Goal: Task Accomplishment & Management: Manage account settings

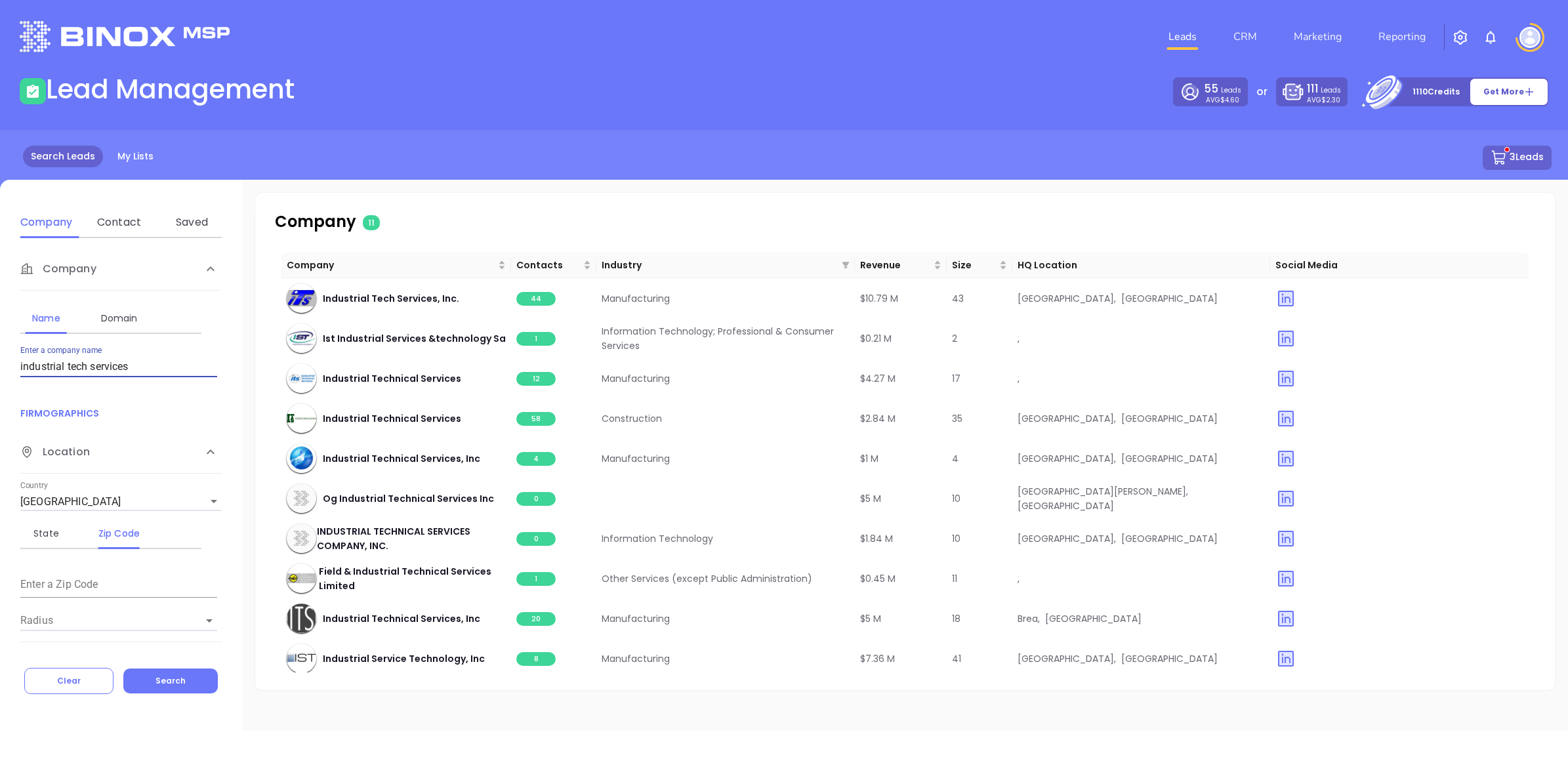
drag, startPoint x: 133, startPoint y: 361, endPoint x: 0, endPoint y: 341, distance: 134.5
click at [0, 341] on html "Leads CRM Marketing Reporting Financial Leads Leads Lead Management 55 Leads AV…" at bounding box center [784, 391] width 1568 height 782
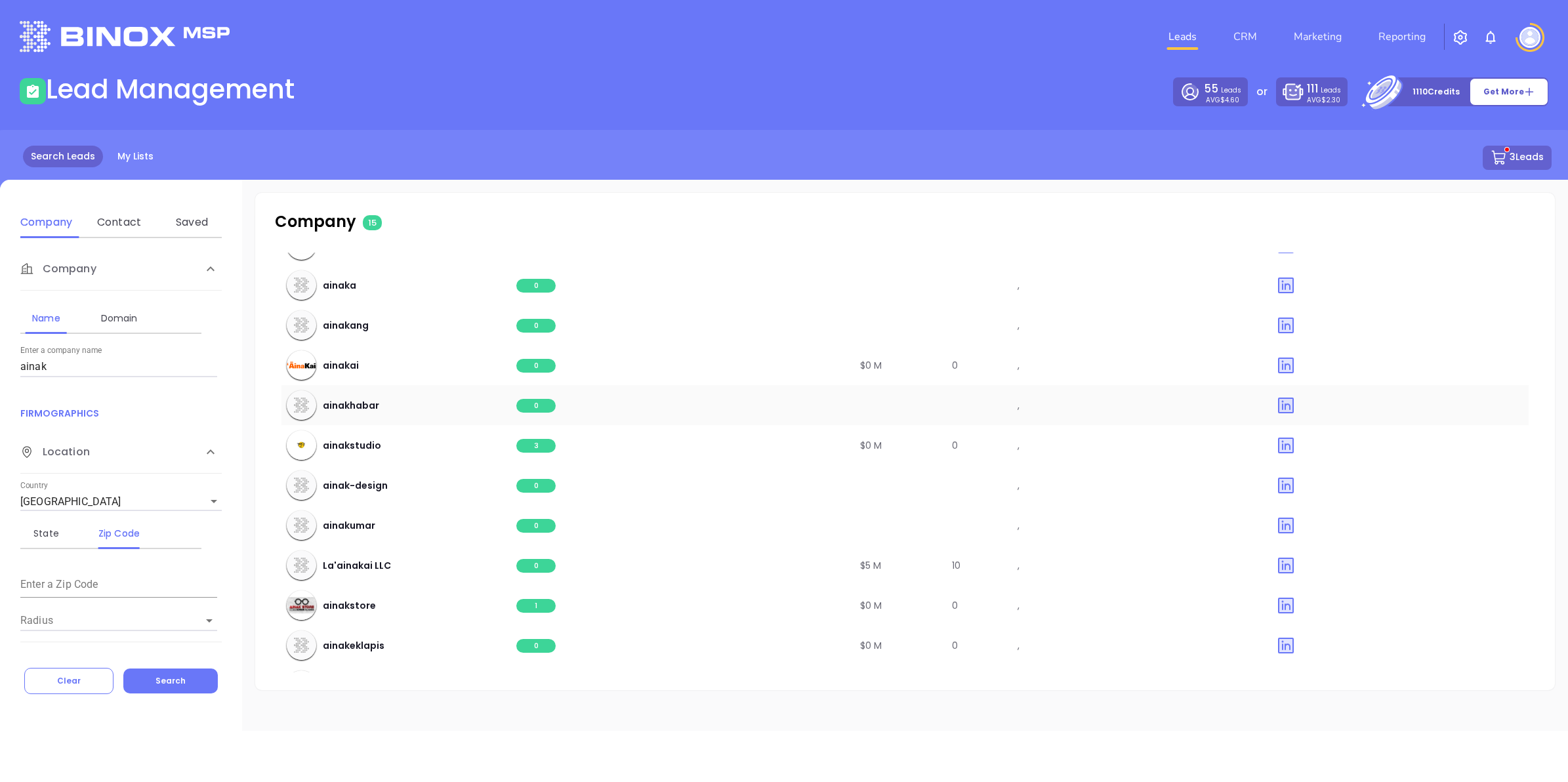
scroll to position [205, 0]
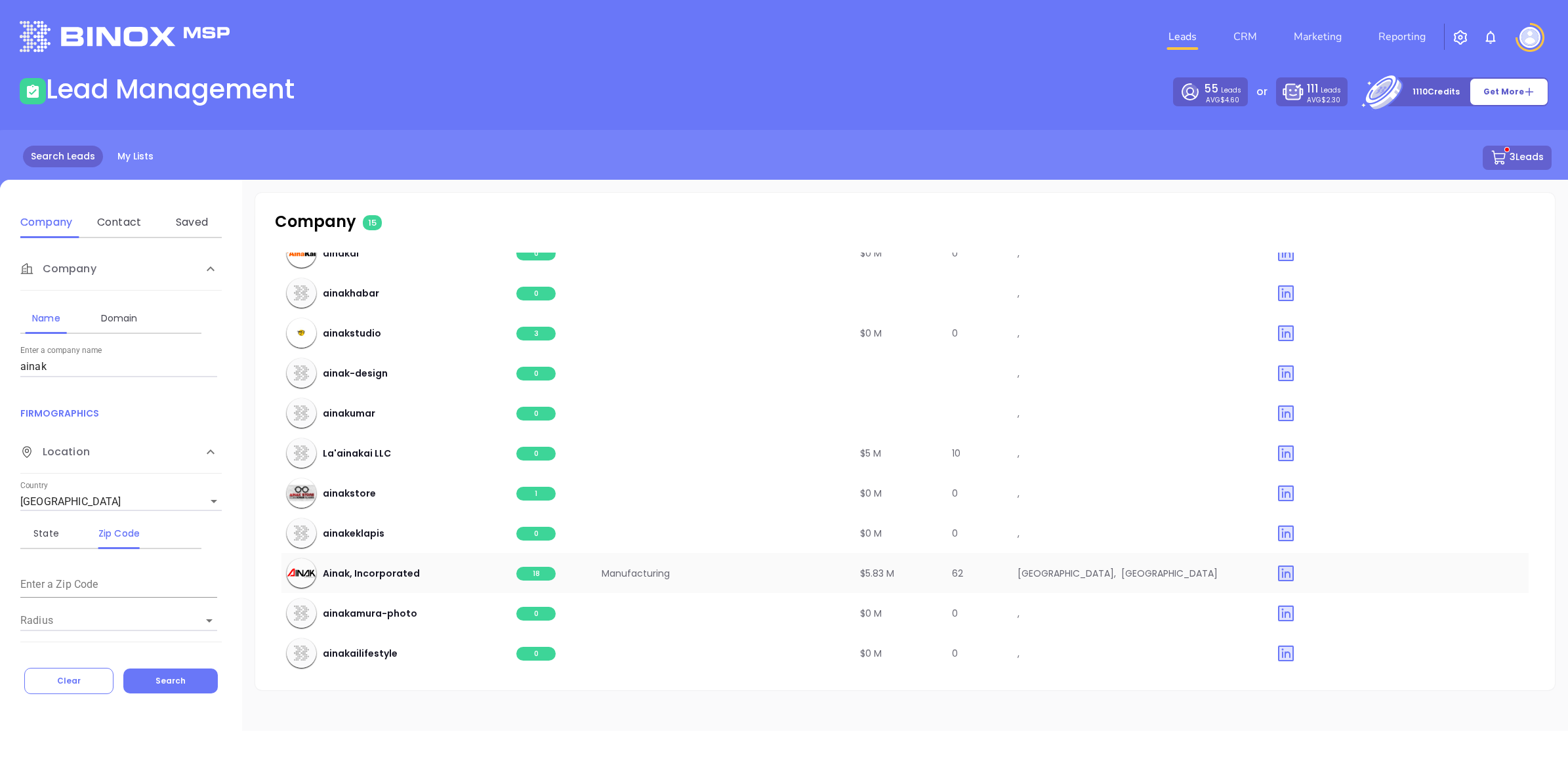
click at [545, 571] on span "18" at bounding box center [536, 573] width 39 height 14
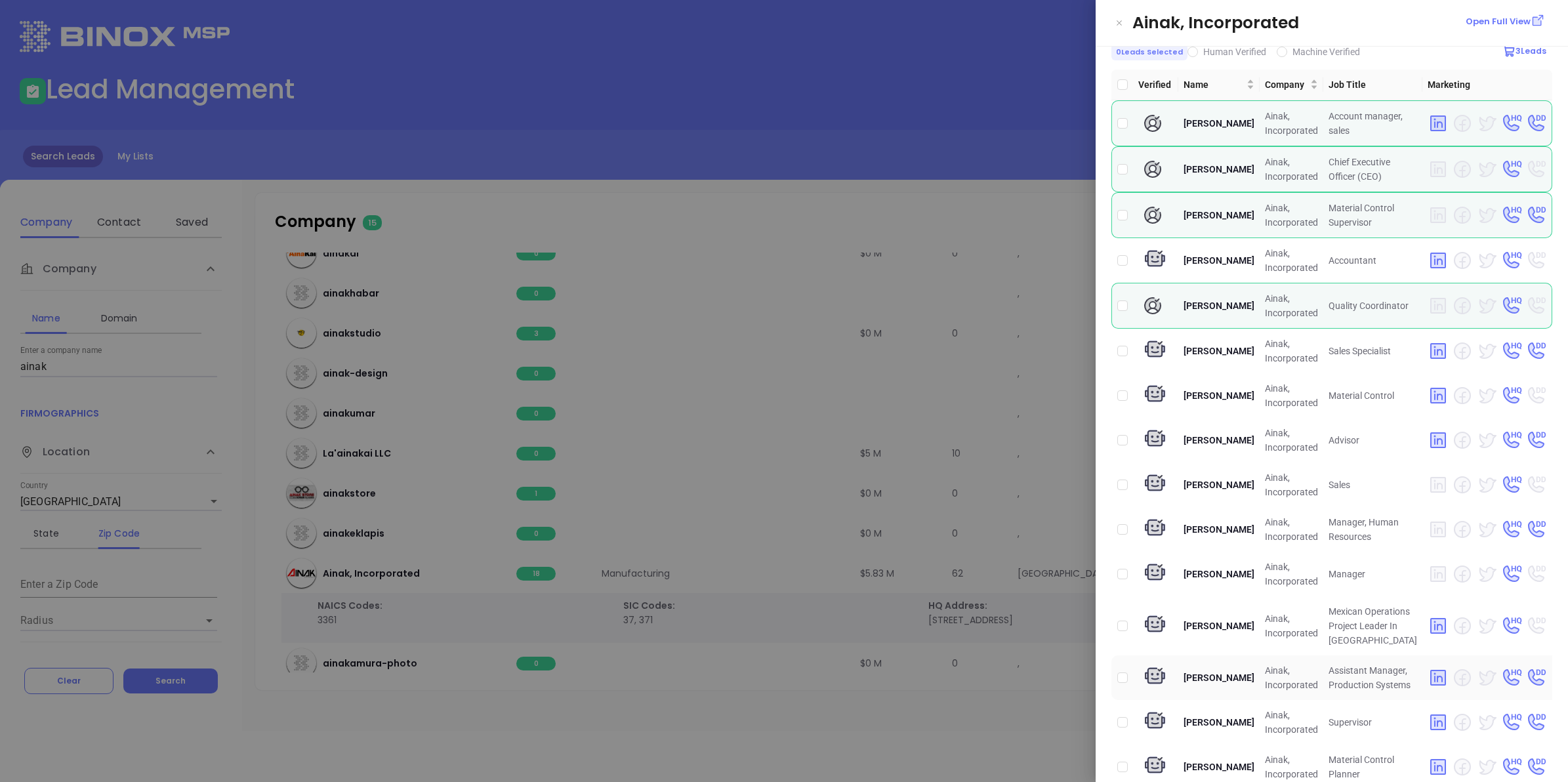
scroll to position [0, 0]
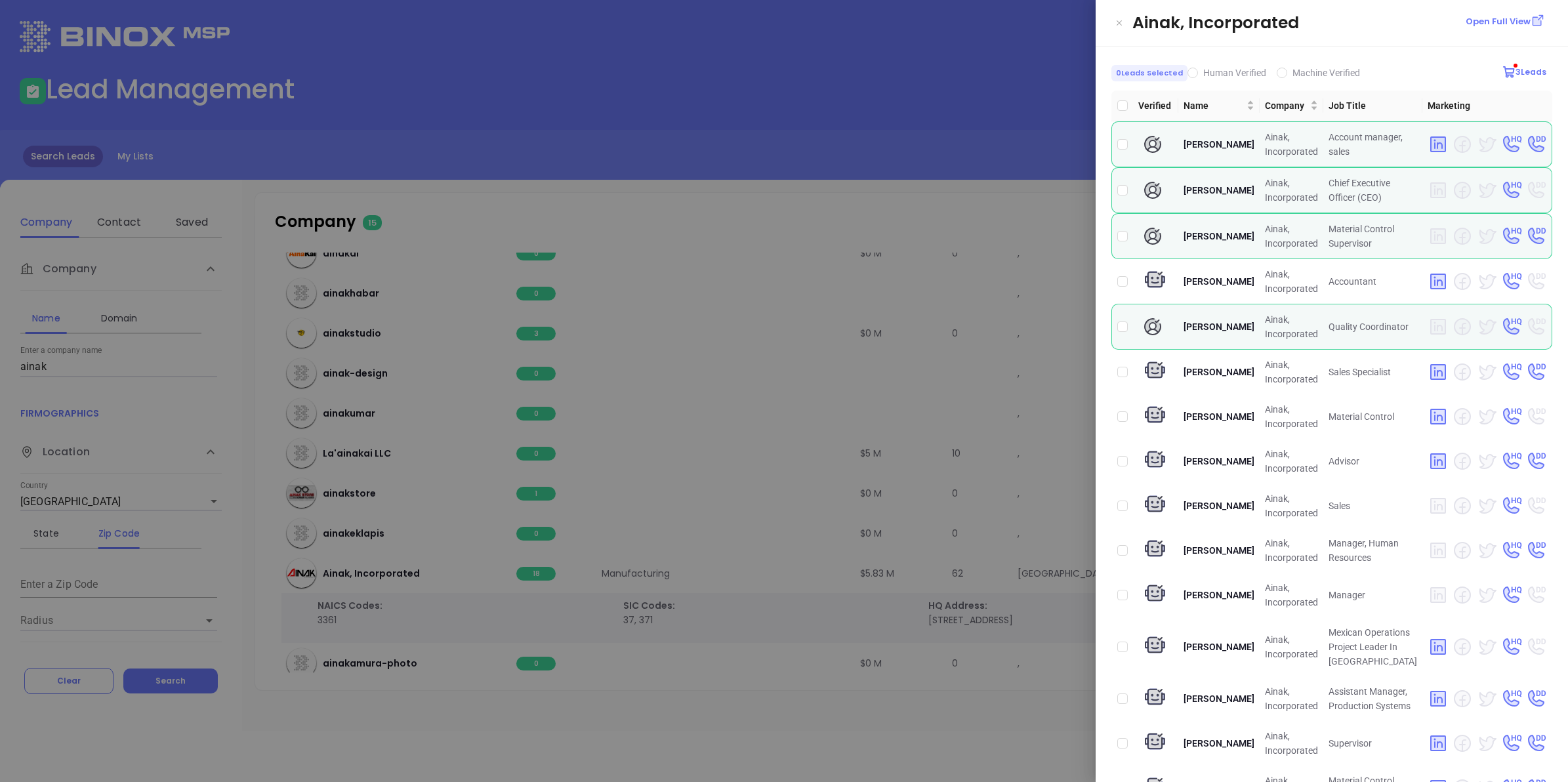
click at [1002, 109] on div at bounding box center [784, 391] width 1568 height 782
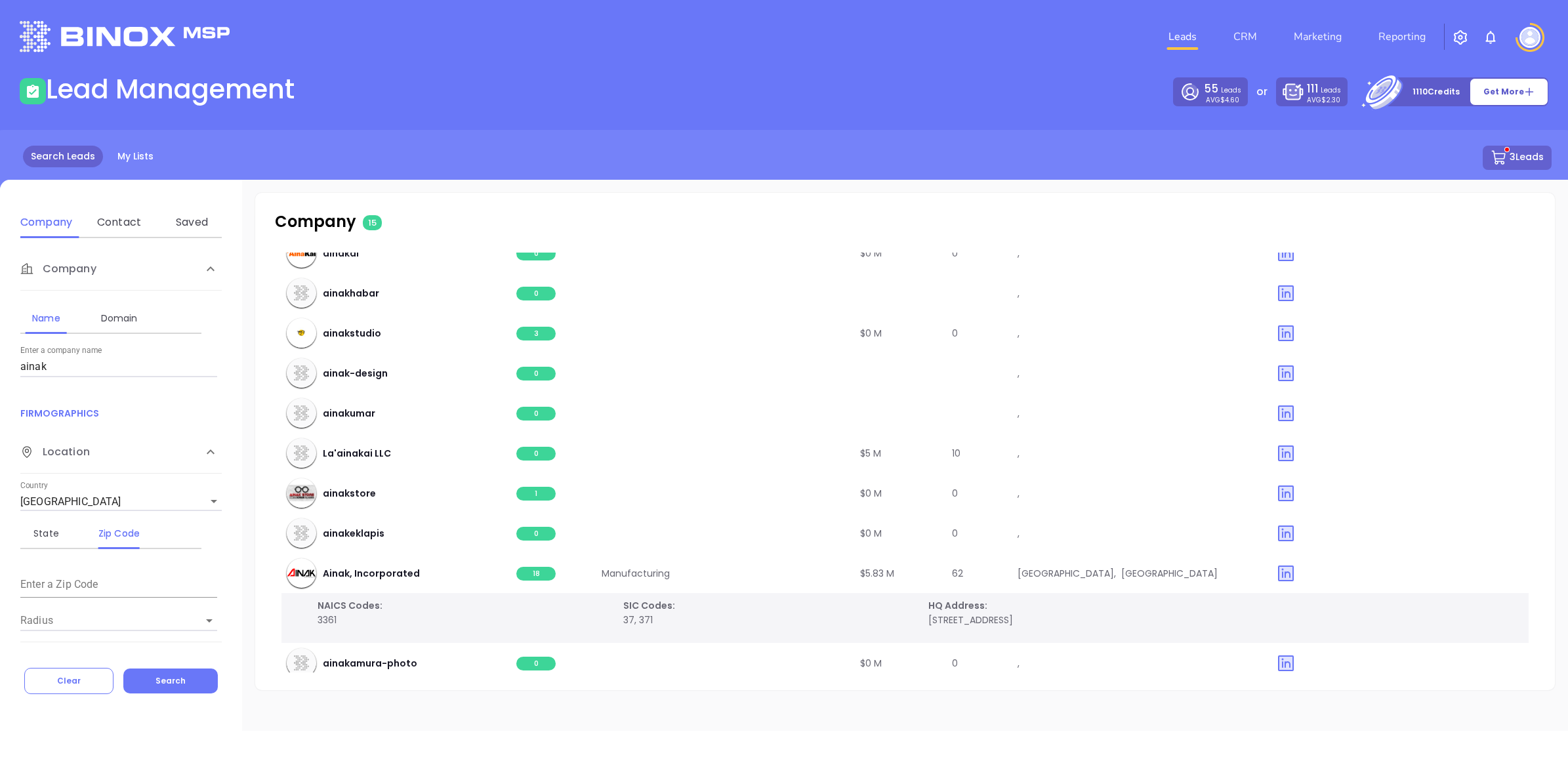
drag, startPoint x: -3, startPoint y: 361, endPoint x: 0, endPoint y: 346, distance: 15.3
click at [0, 351] on html "Leads CRM Marketing Reporting Financial Leads Leads Lead Management 55 Leads AV…" at bounding box center [784, 391] width 1568 height 782
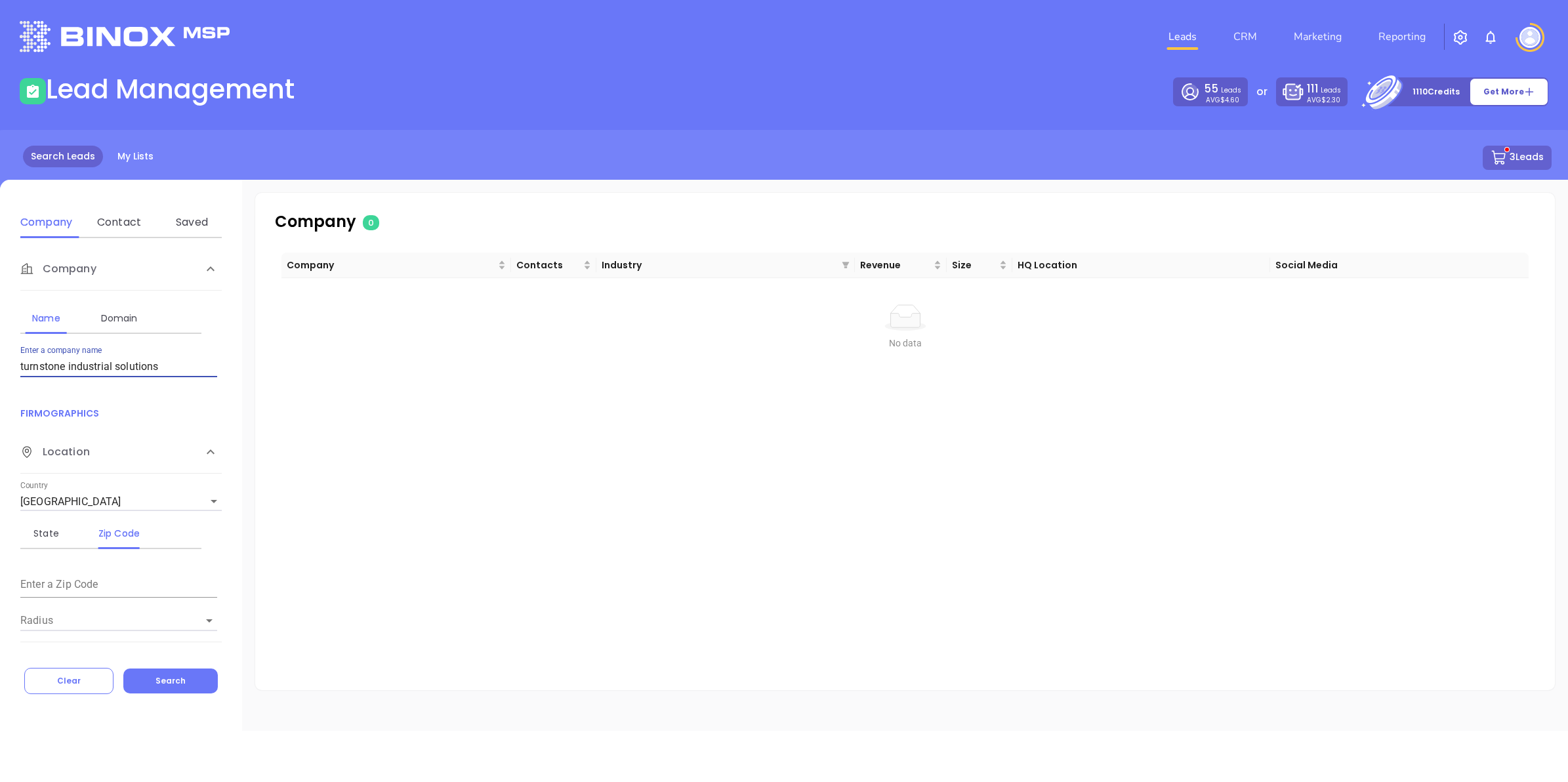
drag, startPoint x: 165, startPoint y: 368, endPoint x: 113, endPoint y: 366, distance: 52.0
click at [113, 366] on input "turnstone industrial solutions" at bounding box center [118, 366] width 197 height 21
type input "turnstone industrial"
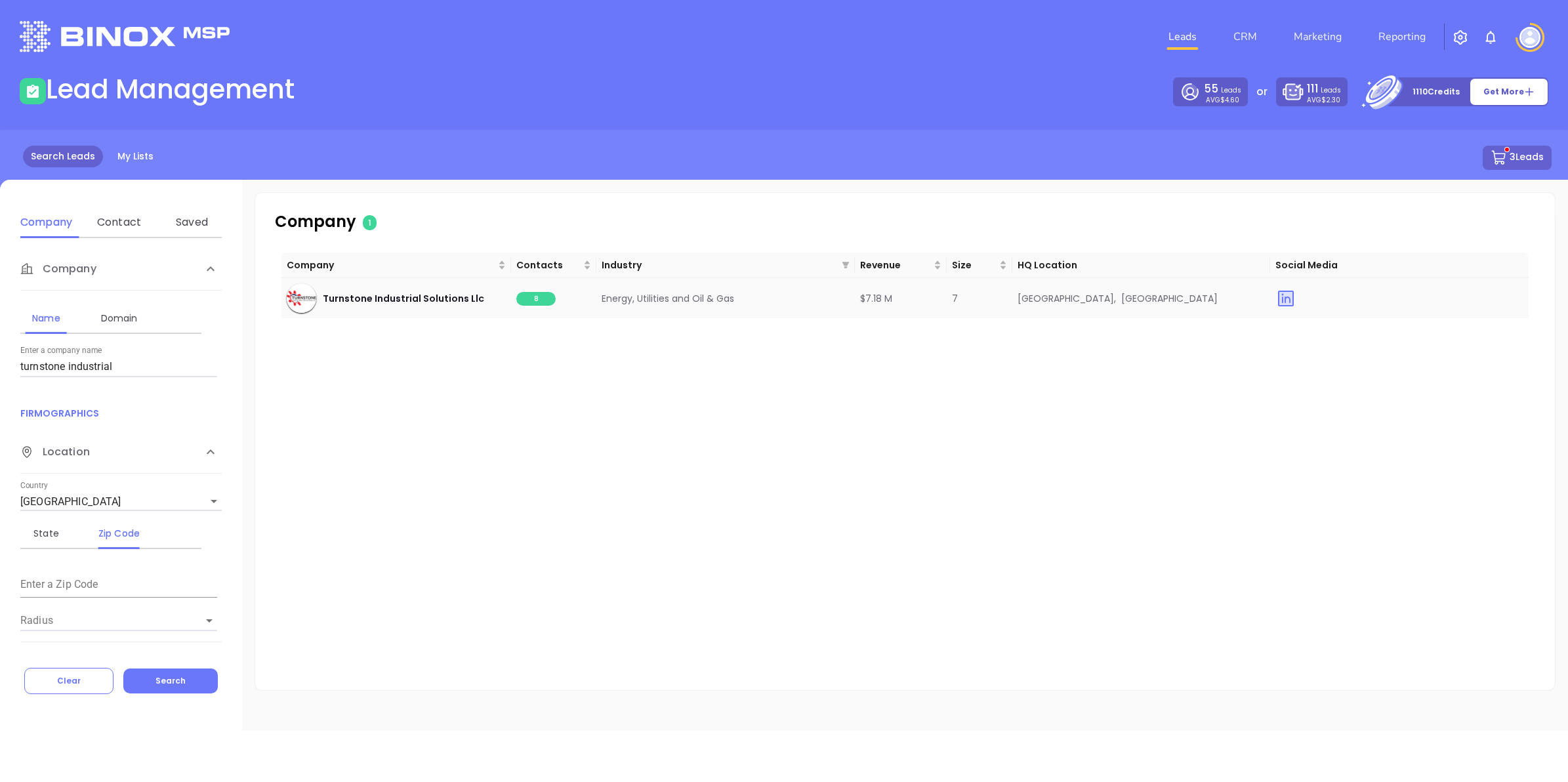
click at [530, 299] on span "8" at bounding box center [536, 299] width 39 height 14
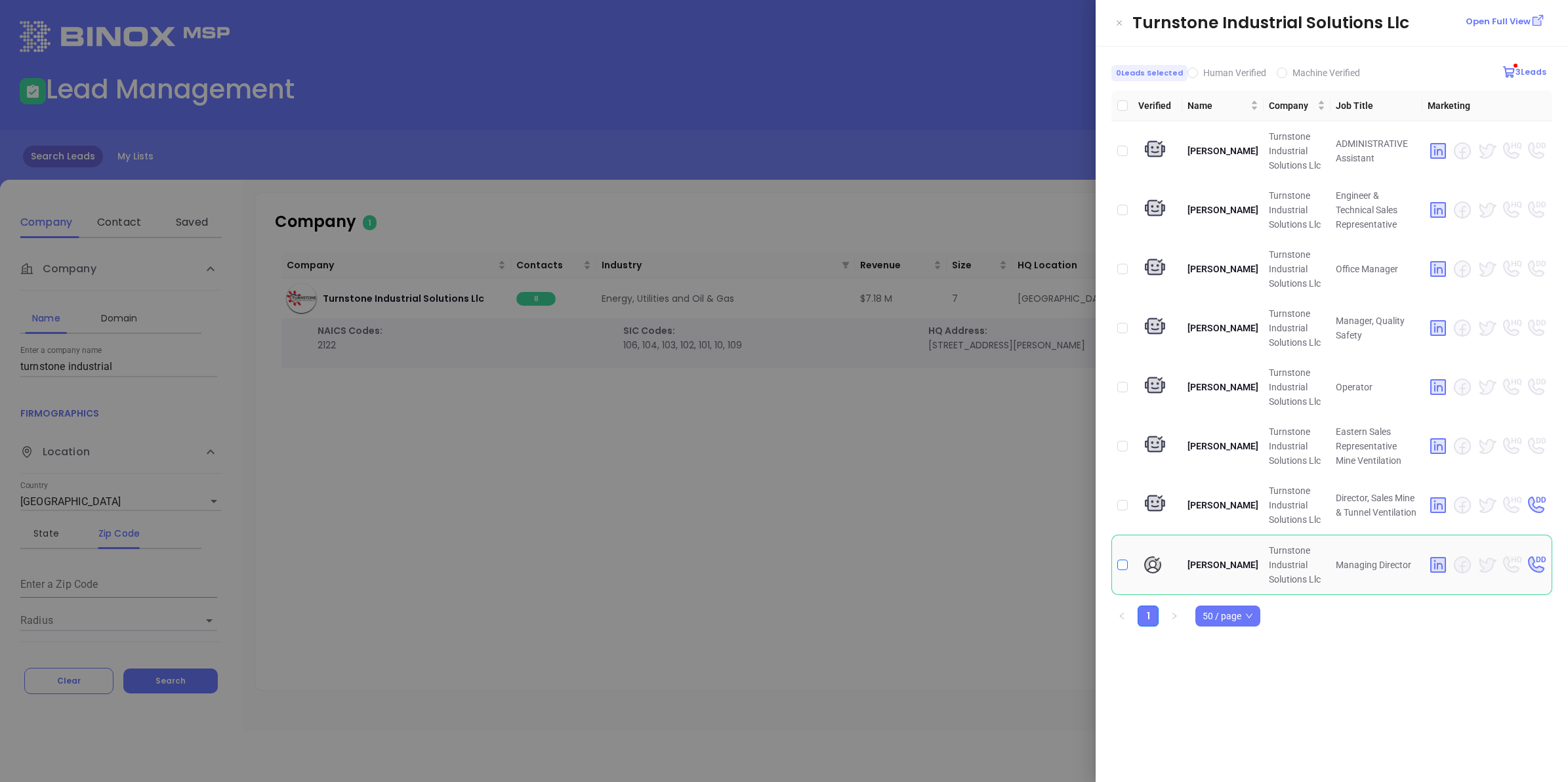
click at [1119, 559] on input "checkbox" at bounding box center [1123, 565] width 11 height 11
checkbox input "true"
click at [991, 466] on div at bounding box center [784, 391] width 1568 height 782
